Goal: Task Accomplishment & Management: Use online tool/utility

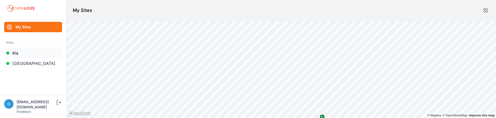
click at [20, 56] on link "Iris" at bounding box center [33, 53] width 58 height 10
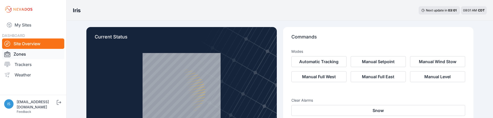
click at [22, 53] on link "Zones" at bounding box center [33, 54] width 62 height 10
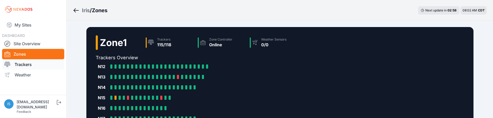
click at [26, 65] on link "Trackers" at bounding box center [33, 64] width 62 height 10
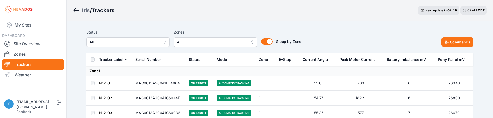
click at [252, 42] on button "All" at bounding box center [215, 41] width 83 height 9
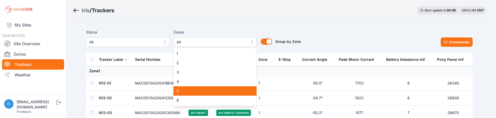
click at [237, 89] on span "5" at bounding box center [212, 90] width 71 height 5
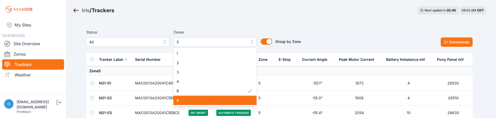
click at [235, 98] on span "6" at bounding box center [212, 100] width 71 height 5
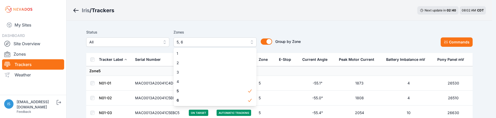
click at [302, 33] on div "Status All Zones 5, 6 1 2 3 4 5 6 Group by Zone Group by Zone Commands" at bounding box center [279, 38] width 387 height 18
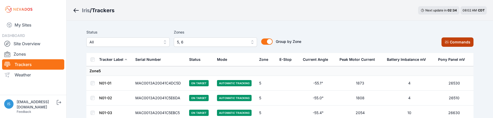
click at [452, 43] on button "Commands" at bounding box center [457, 41] width 32 height 9
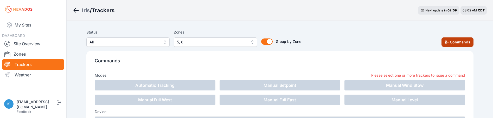
click at [461, 42] on button "Commands" at bounding box center [457, 41] width 32 height 9
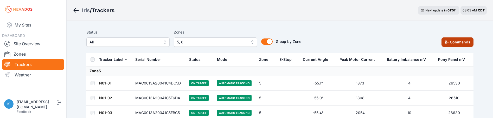
click at [451, 42] on button "Commands" at bounding box center [457, 41] width 32 height 9
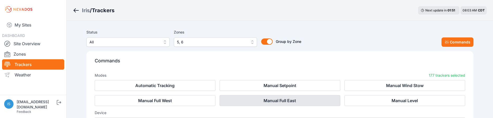
click at [278, 99] on button "Manual Full East" at bounding box center [279, 100] width 121 height 11
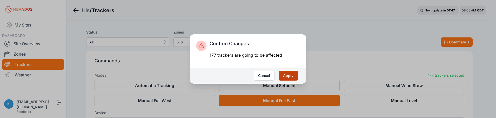
click at [287, 77] on button "Apply" at bounding box center [288, 76] width 19 height 10
